Goal: Complete application form

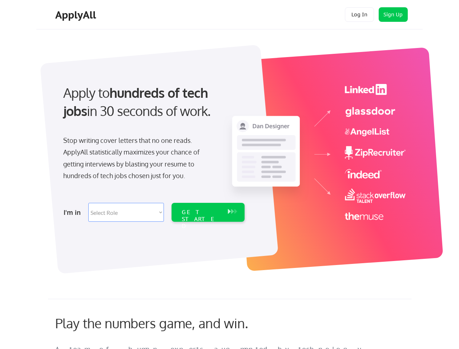
click at [229, 174] on div "Apply to hundreds of tech jobs in 30 seconds of work. Stop writing cover letter…" at bounding box center [153, 150] width 203 height 149
click at [230, 155] on div "Apply to hundreds of tech jobs in 30 seconds of work. Stop writing cover letter…" at bounding box center [153, 150] width 203 height 149
click at [153, 150] on div "Stop writing cover letters that no one reads. ApplyAll statistically maximizes …" at bounding box center [137, 157] width 149 height 47
click at [152, 108] on div "Apply to hundreds of tech jobs in 30 seconds of work." at bounding box center [152, 102] width 178 height 37
click at [138, 160] on div "Stop writing cover letters that no one reads. ApplyAll statistically maximizes …" at bounding box center [137, 157] width 149 height 47
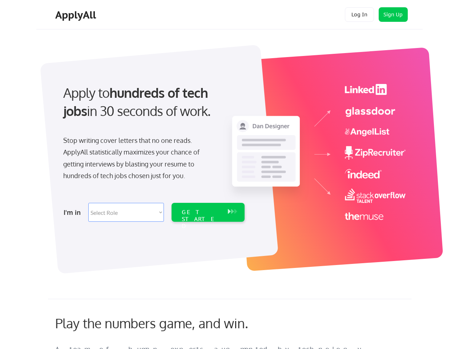
click at [153, 212] on select "Select Role Software Engineering Product Management Customer Success Sales UI/U…" at bounding box center [126, 212] width 76 height 19
click at [74, 212] on div "I'm in" at bounding box center [74, 212] width 20 height 12
click at [126, 212] on select "Select Role Software Engineering Product Management Customer Success Sales UI/U…" at bounding box center [126, 212] width 76 height 19
click at [208, 212] on div "GET STARTED" at bounding box center [201, 219] width 39 height 21
